Goal: Navigation & Orientation: Go to known website

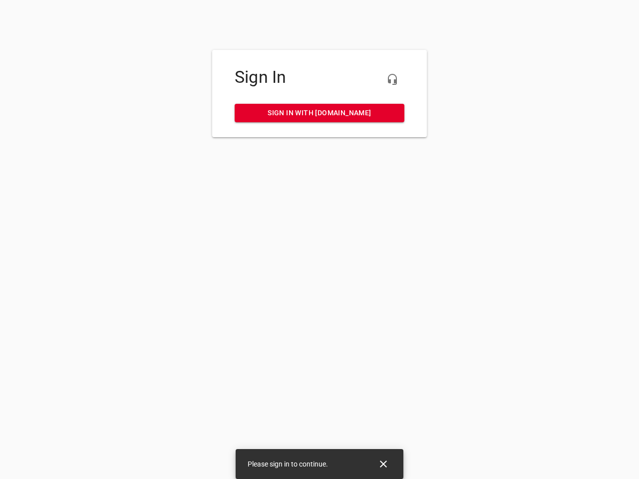
click at [392, 79] on icon "button" at bounding box center [392, 79] width 12 height 12
click at [383, 464] on icon "Close" at bounding box center [383, 464] width 7 height 7
